Goal: Entertainment & Leisure: Consume media (video, audio)

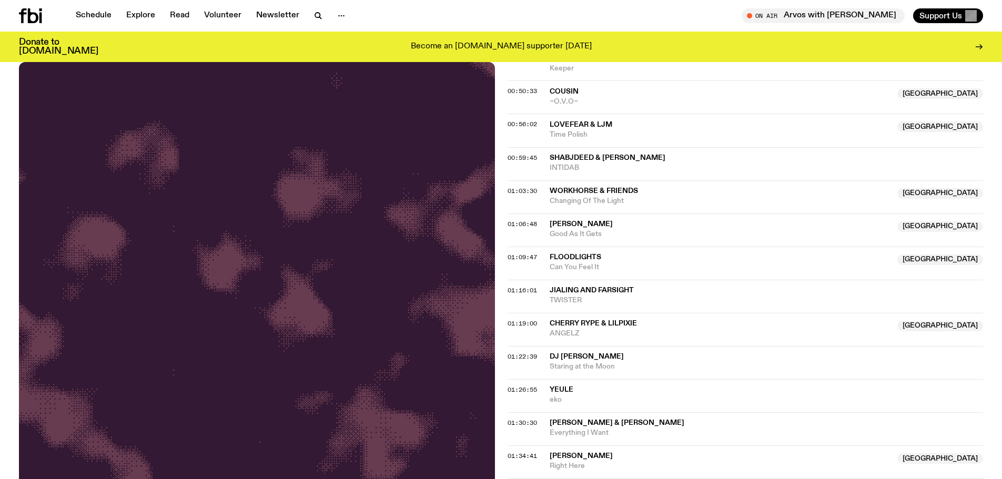
scroll to position [1150, 0]
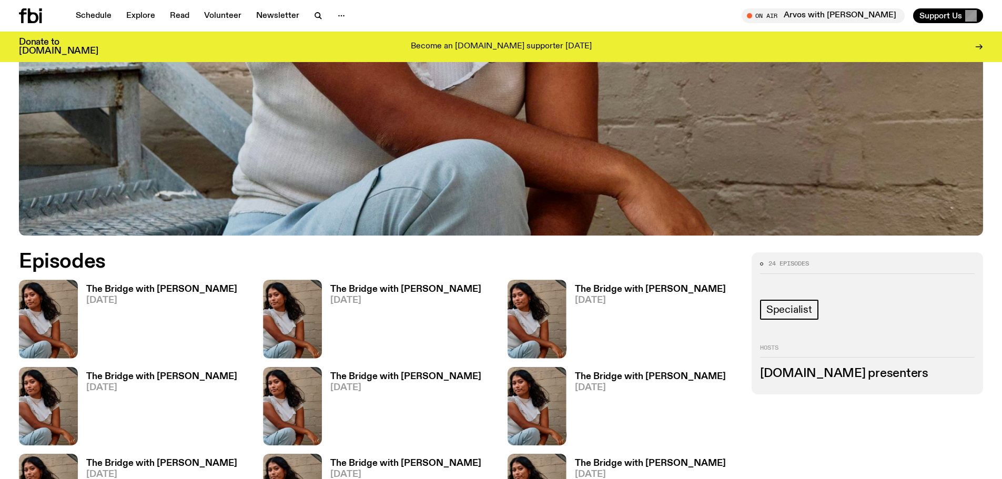
scroll to position [362, 0]
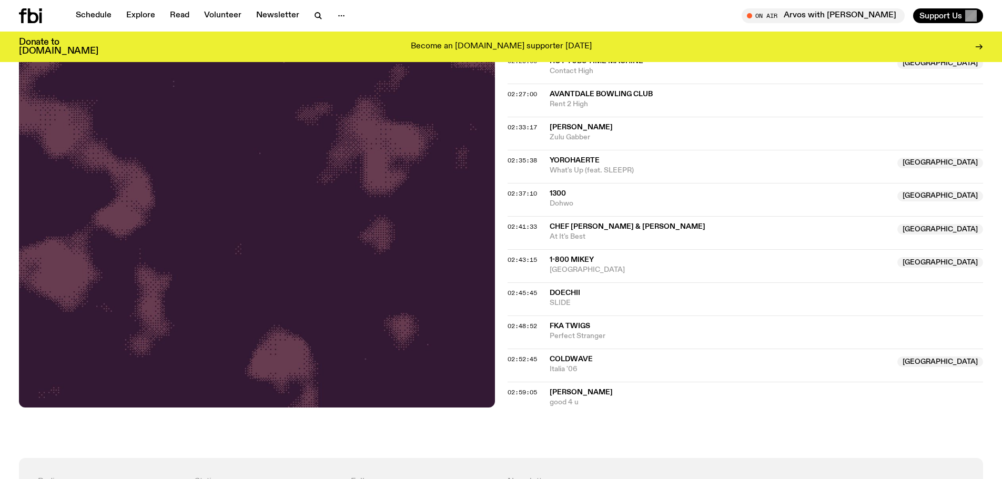
scroll to position [1676, 0]
